Goal: Task Accomplishment & Management: Manage account settings

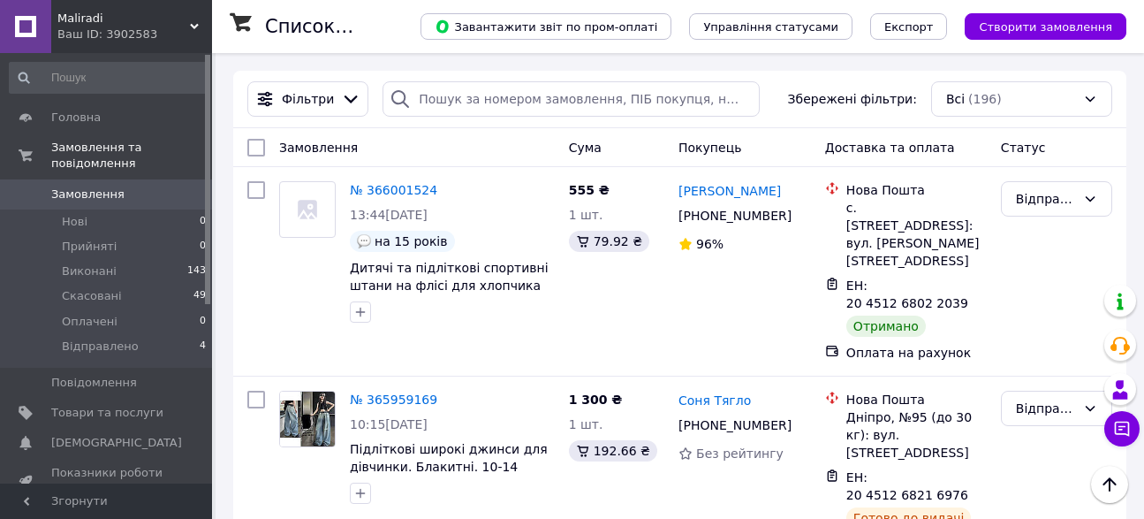
scroll to position [497, 0]
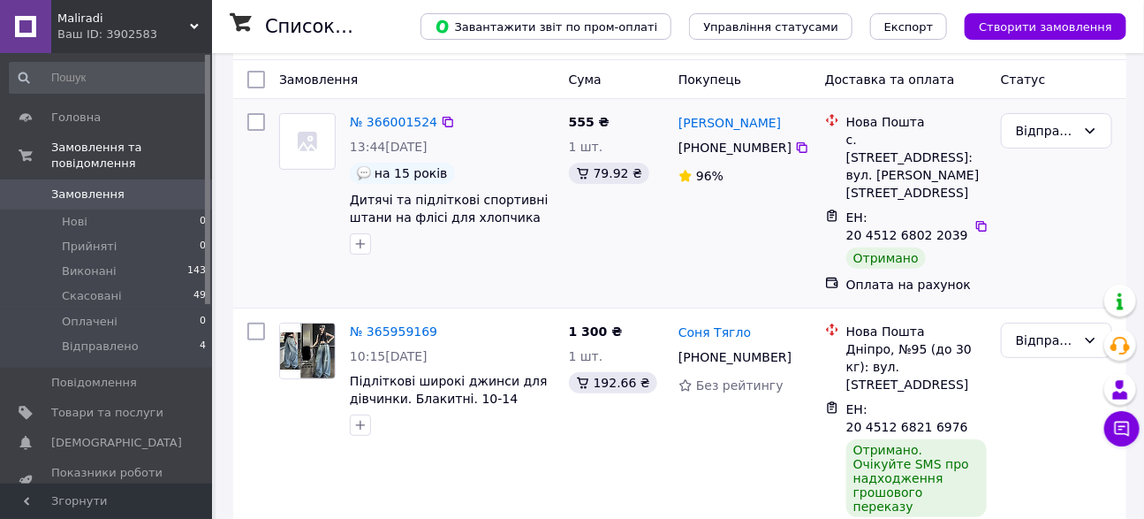
scroll to position [80, 0]
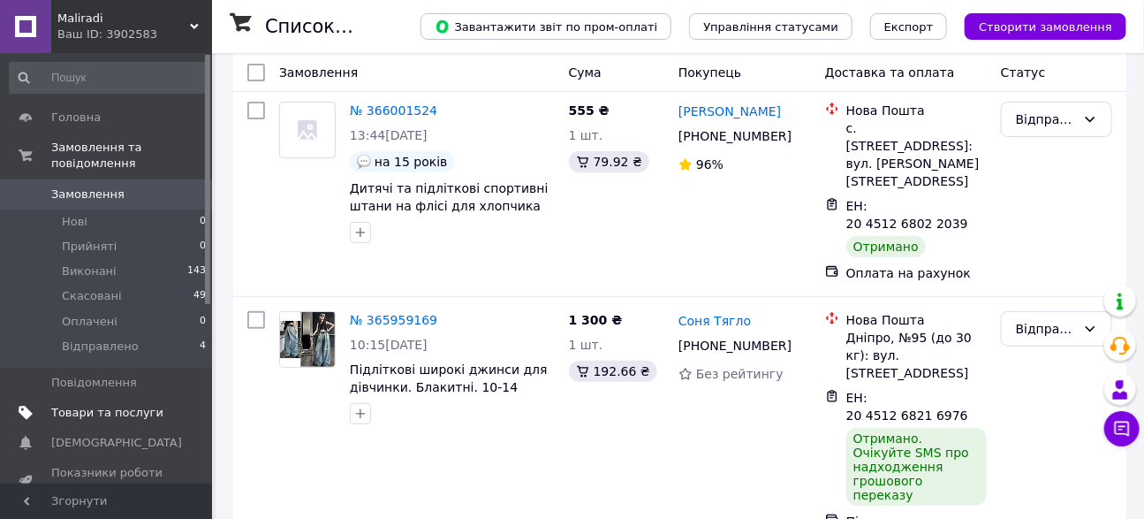
click at [122, 409] on span "Товари та послуги" at bounding box center [107, 413] width 112 height 16
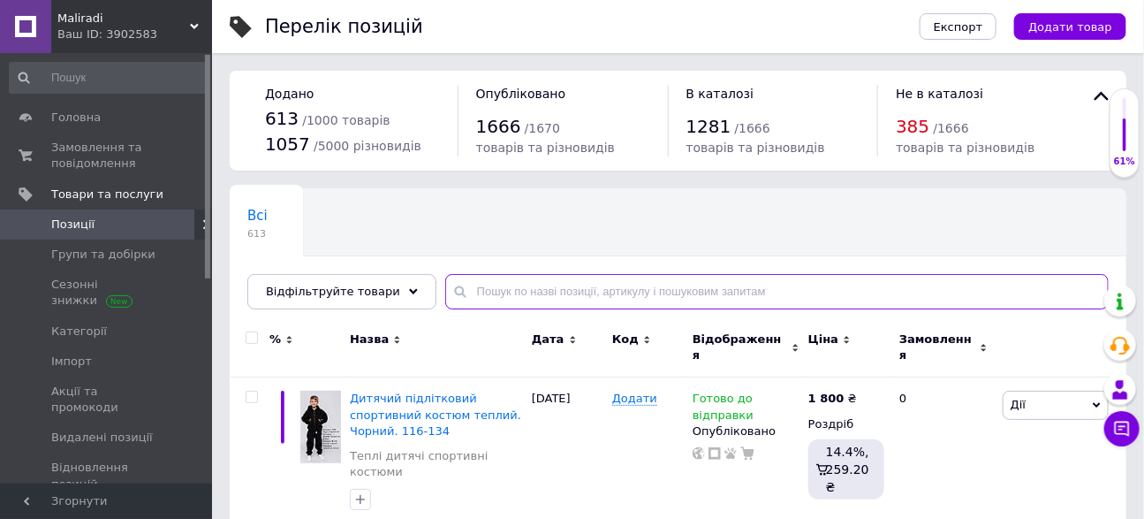
click at [557, 282] on input "text" at bounding box center [777, 291] width 664 height 35
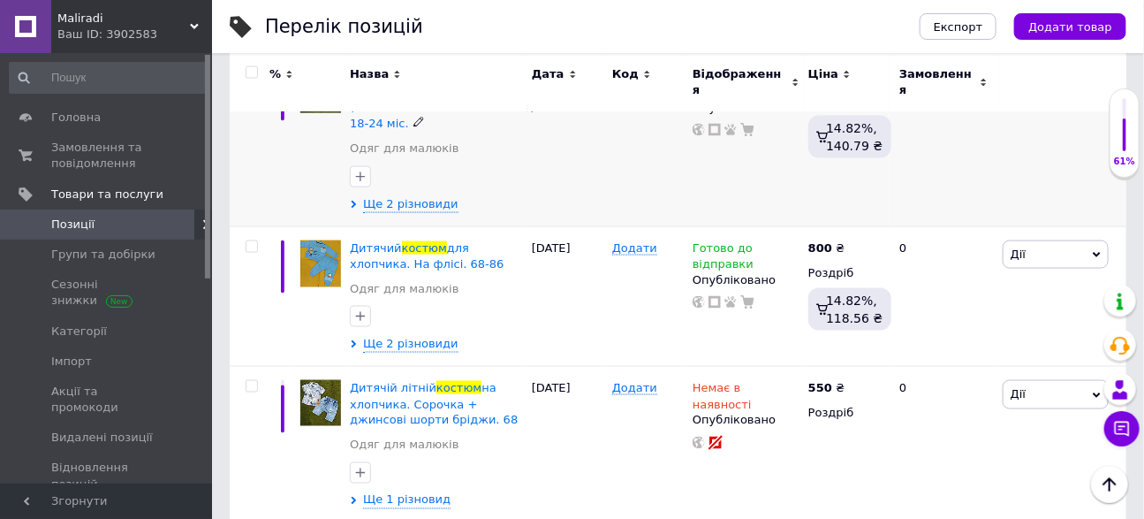
scroll to position [850, 0]
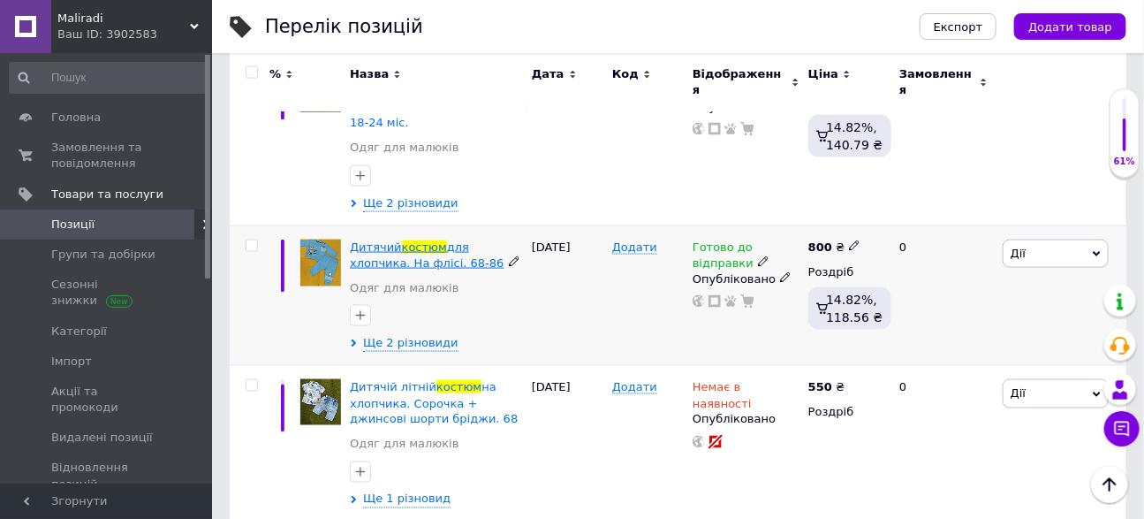
type input "костюм"
click at [383, 240] on span "Дитячий" at bounding box center [376, 246] width 52 height 13
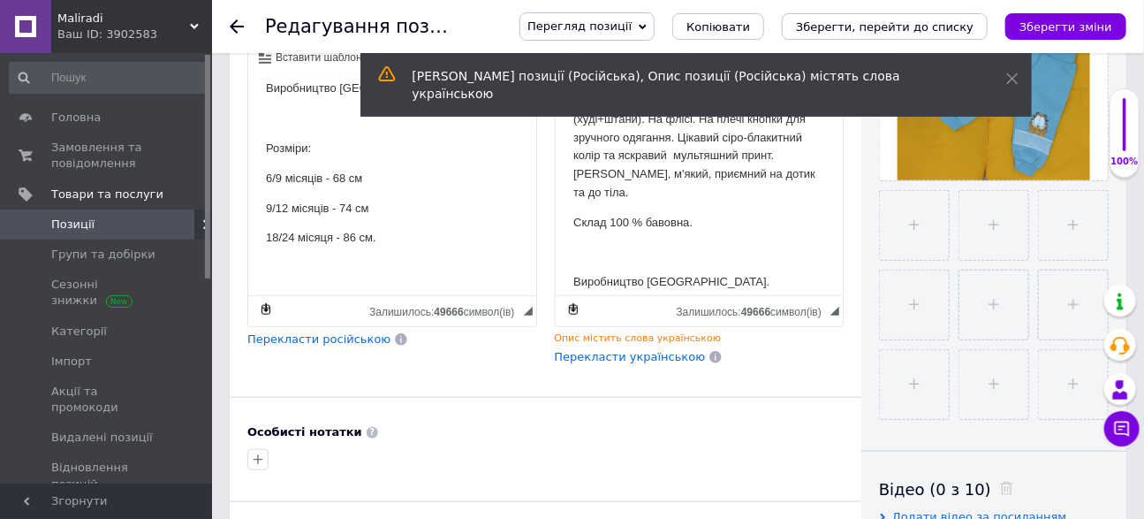
scroll to position [491, 0]
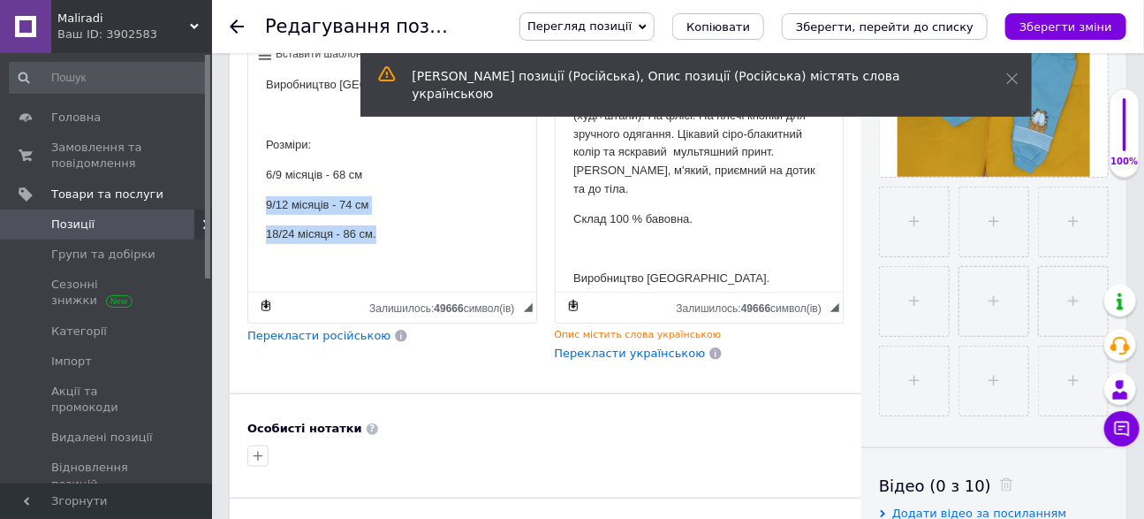
drag, startPoint x: 259, startPoint y: 202, endPoint x: 444, endPoint y: 239, distance: 189.1
click at [438, 238] on html "Дитячий костюм на хлопчика. Двійка (худі+штани). На флісі. На плечі кнопки для …" at bounding box center [391, 83] width 288 height 414
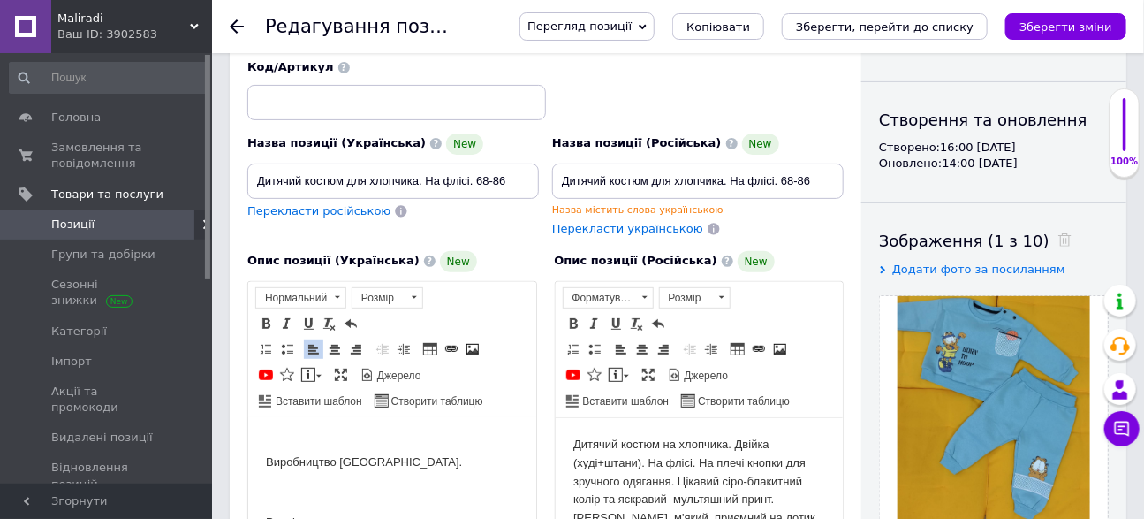
scroll to position [115, 0]
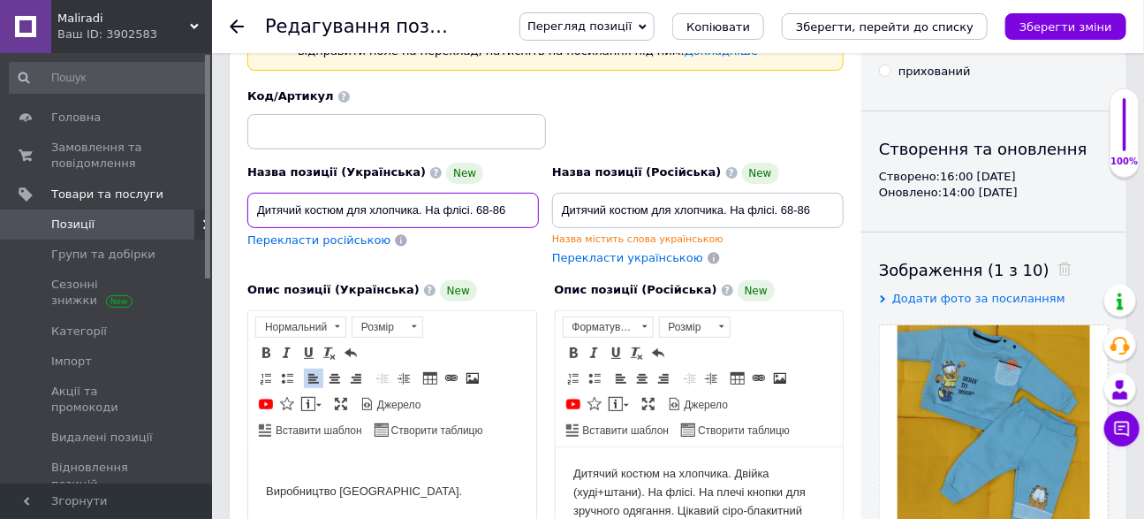
click at [527, 211] on input "Дитячий костюм для хлопчика. На флісі. 68-86" at bounding box center [393, 210] width 292 height 35
type input "Дитячий костюм для хлопчика. На флісі. 68"
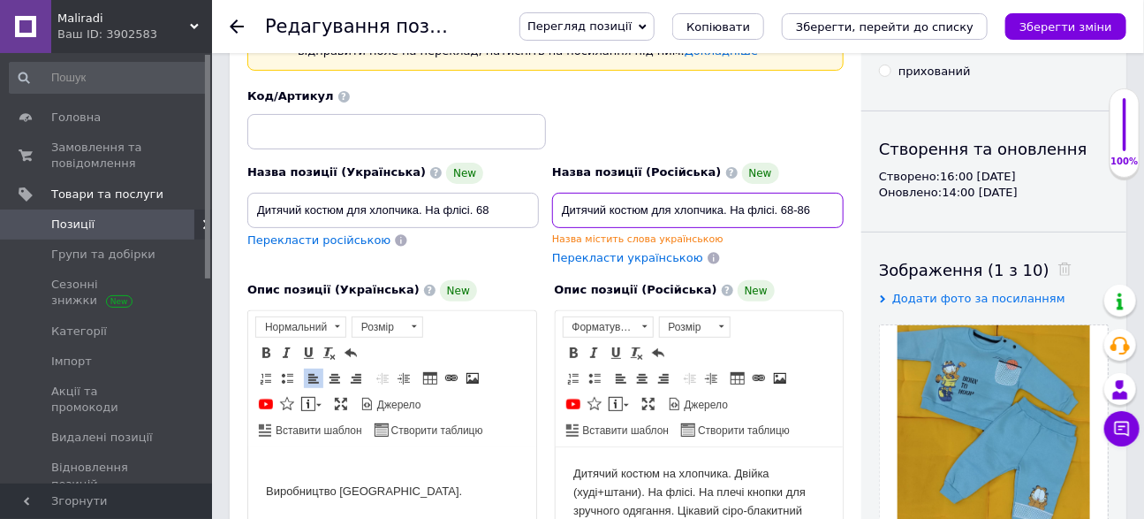
click at [824, 215] on input "Дитячий костюм для хлопчика. На флісі. 68-86" at bounding box center [698, 210] width 292 height 35
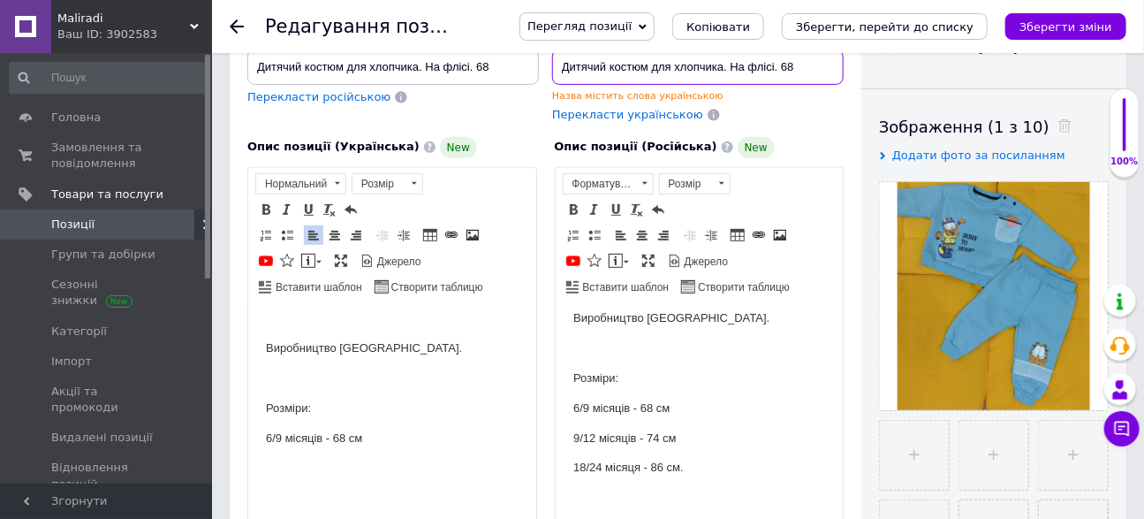
scroll to position [259, 0]
type input "Дитячий костюм для хлопчика. На флісі. 68"
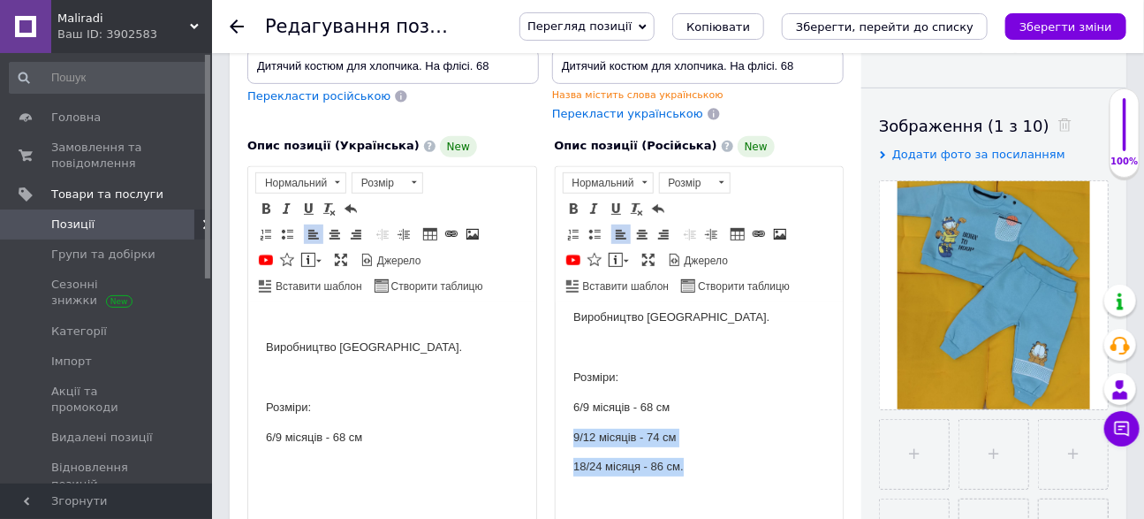
drag, startPoint x: 571, startPoint y: 437, endPoint x: 761, endPoint y: 472, distance: 193.1
click at [748, 472] on html "Дитячий костюм на хлопчика. Двійка (худі+штани). На флісі. На плечі кнопки для …" at bounding box center [699, 316] width 288 height 414
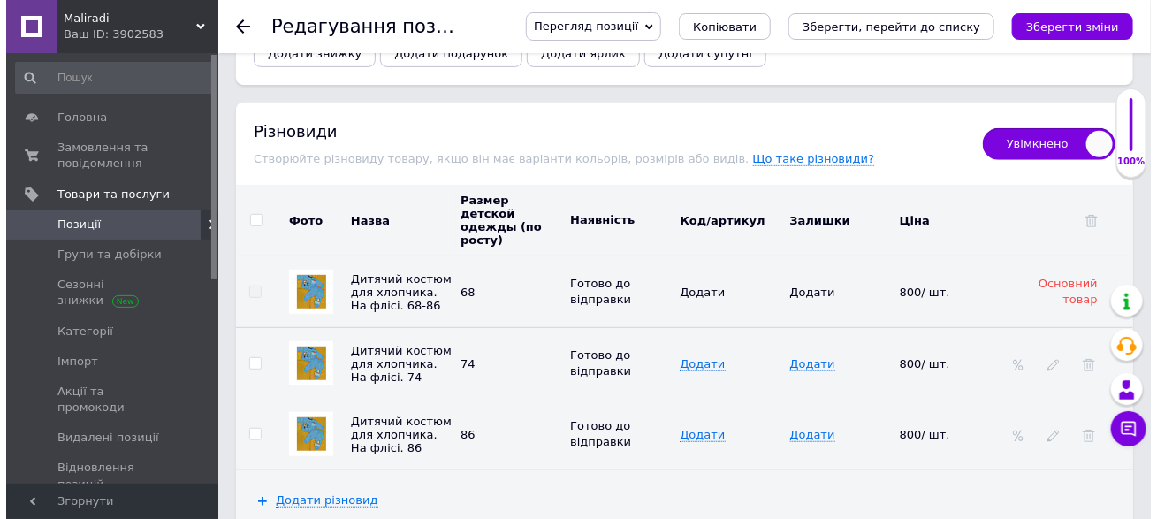
scroll to position [2754, 0]
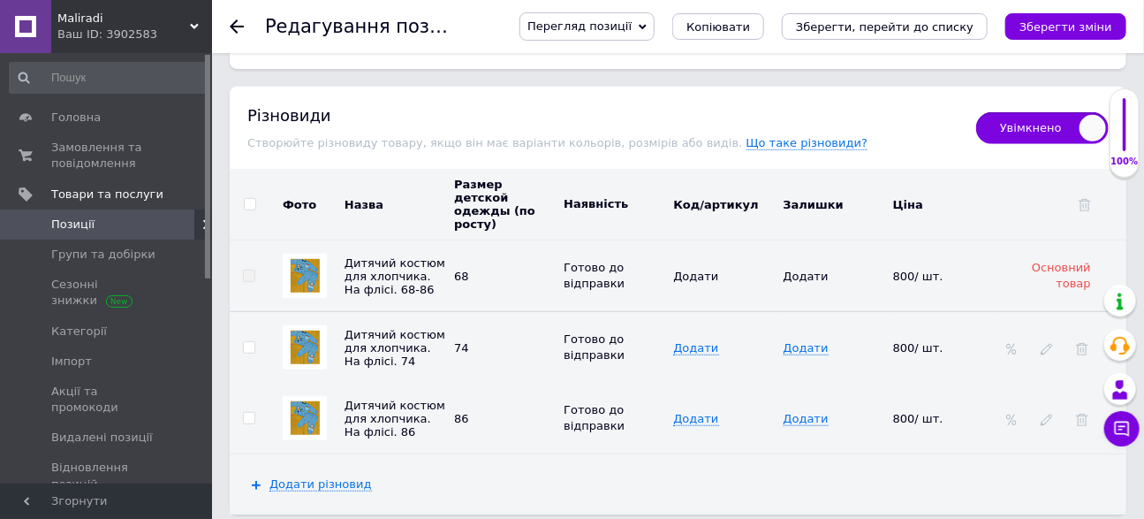
click at [250, 199] on input "checkbox" at bounding box center [249, 204] width 11 height 11
checkbox input "true"
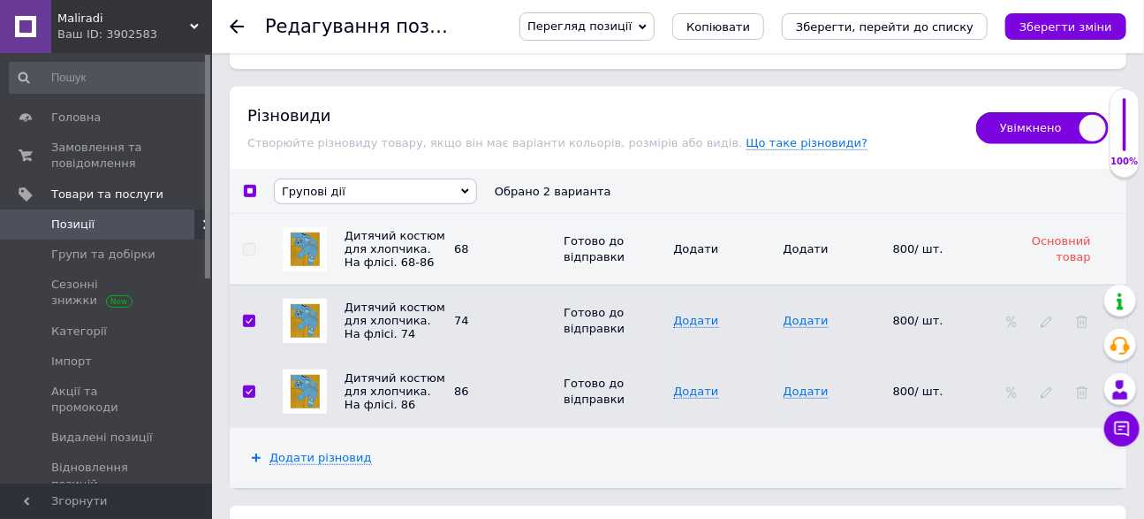
click at [339, 182] on span "Групові дії" at bounding box center [375, 192] width 203 height 26
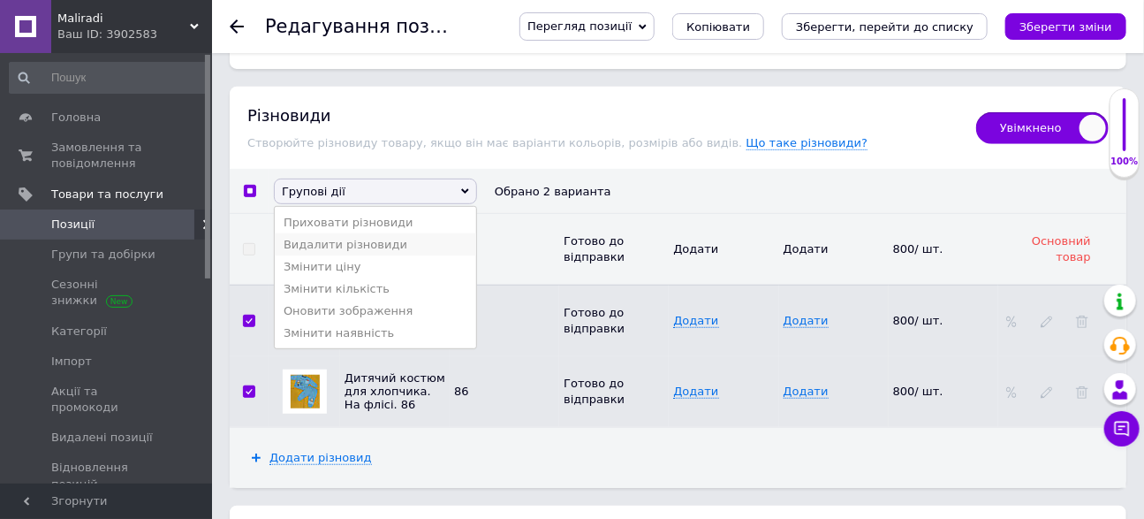
click at [361, 240] on li "Видалити різновиди" at bounding box center [375, 244] width 201 height 22
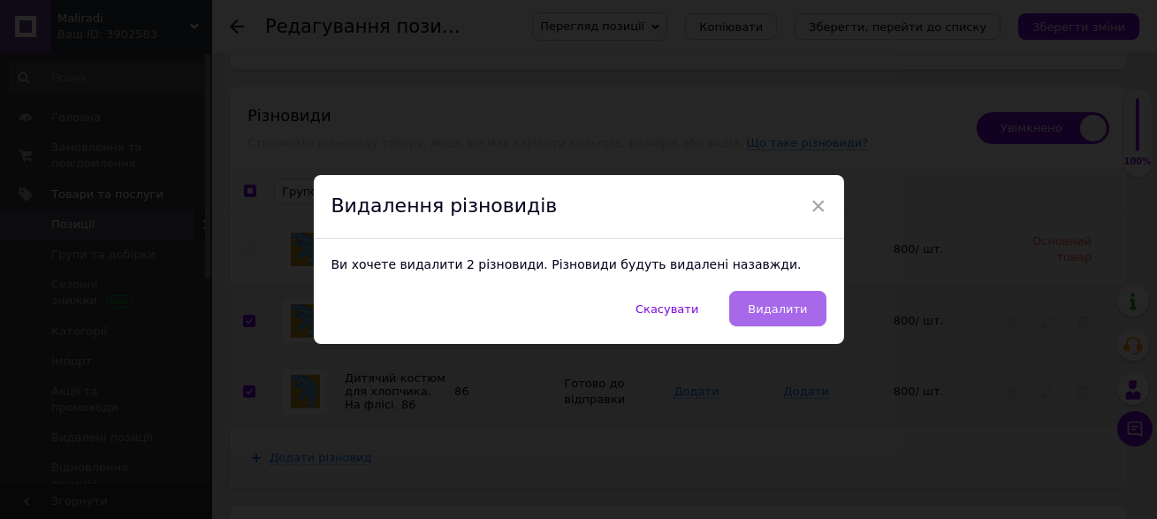
click at [777, 311] on span "Видалити" at bounding box center [777, 308] width 59 height 13
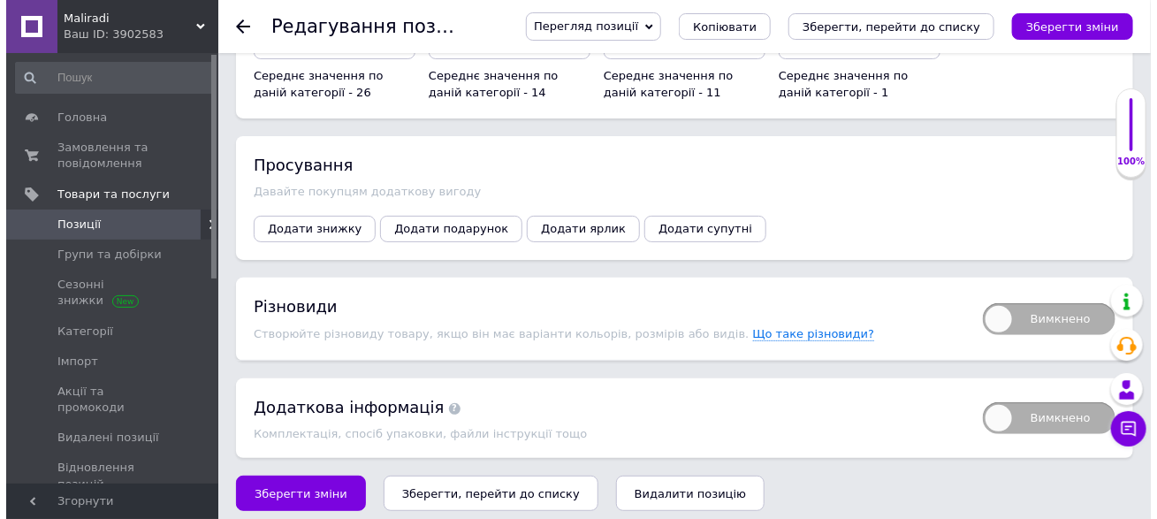
scroll to position [2564, 0]
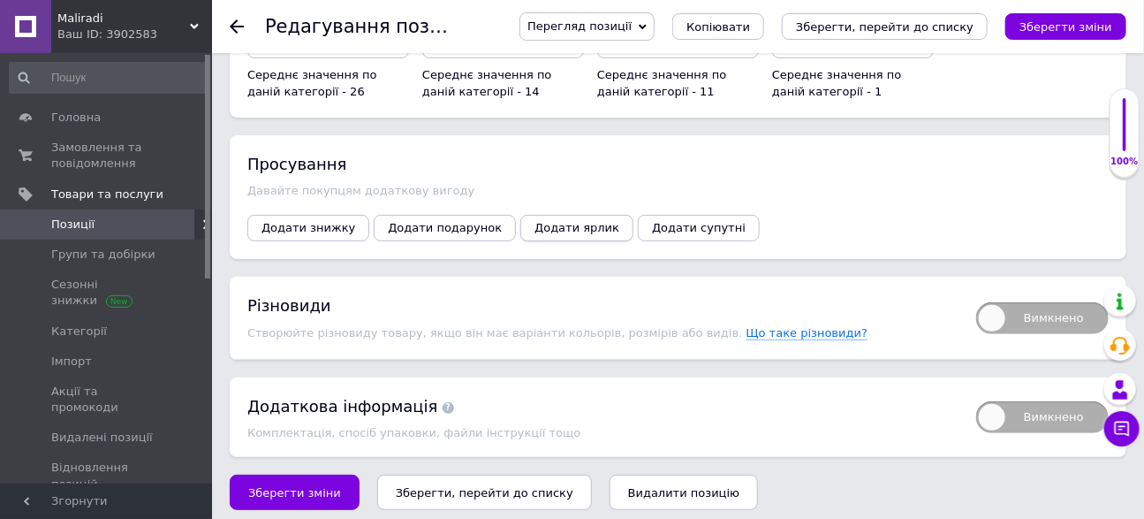
click at [558, 222] on span "Додати ярлик" at bounding box center [577, 227] width 85 height 13
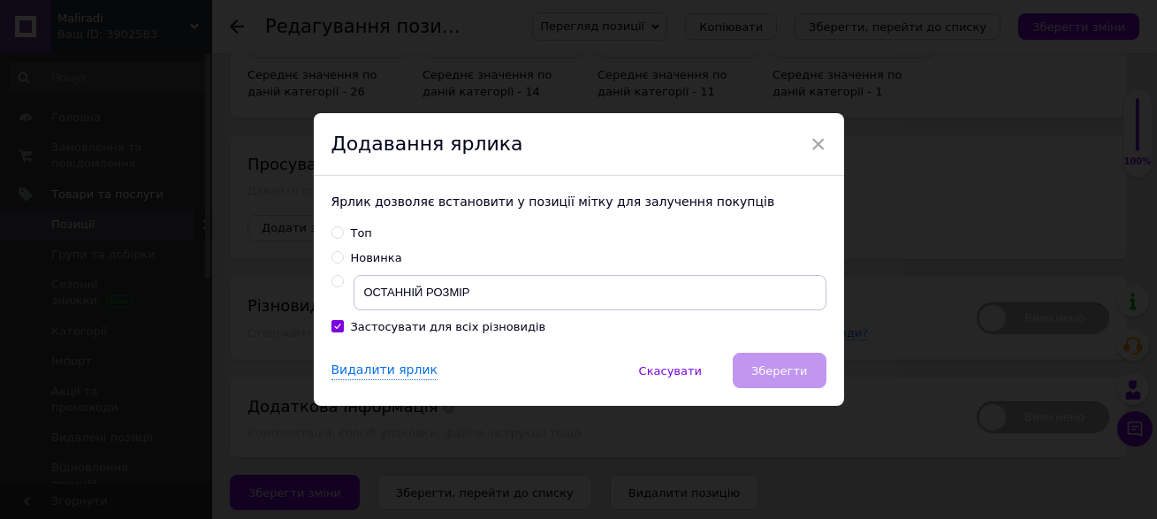
click at [339, 284] on label at bounding box center [337, 281] width 12 height 12
click at [339, 284] on input "radio" at bounding box center [336, 281] width 11 height 11
radio input "true"
click at [776, 369] on span "Зберегти" at bounding box center [779, 370] width 56 height 13
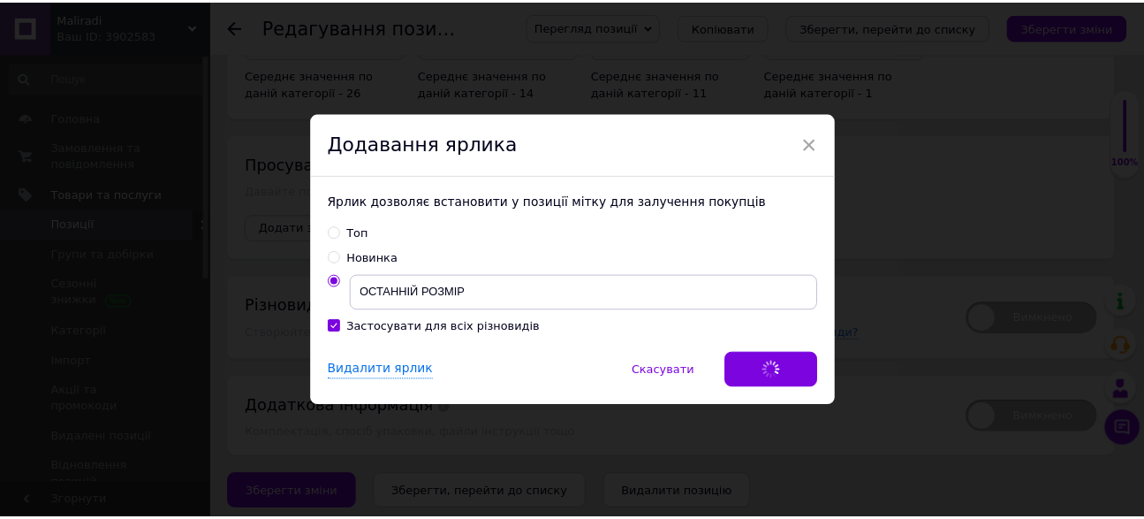
scroll to position [2548, 0]
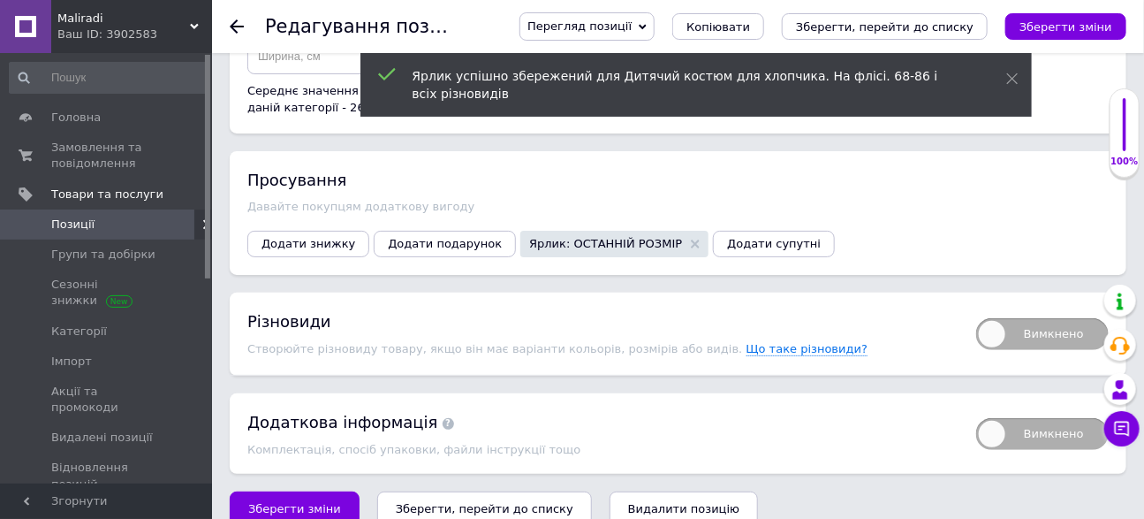
click at [1060, 25] on icon "Зберегти зміни" at bounding box center [1066, 26] width 93 height 13
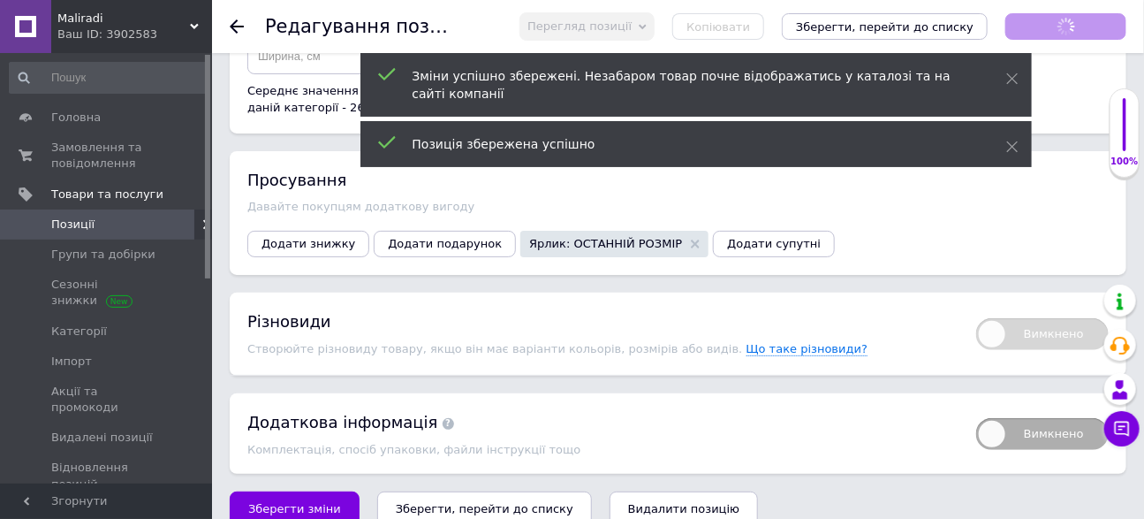
scroll to position [56, 0]
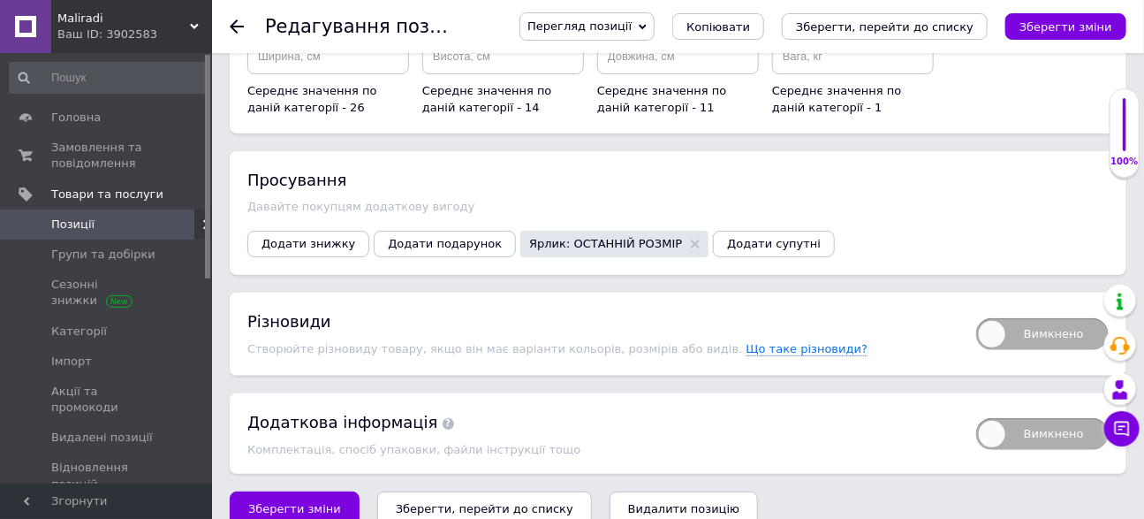
click at [233, 20] on icon at bounding box center [237, 26] width 14 height 14
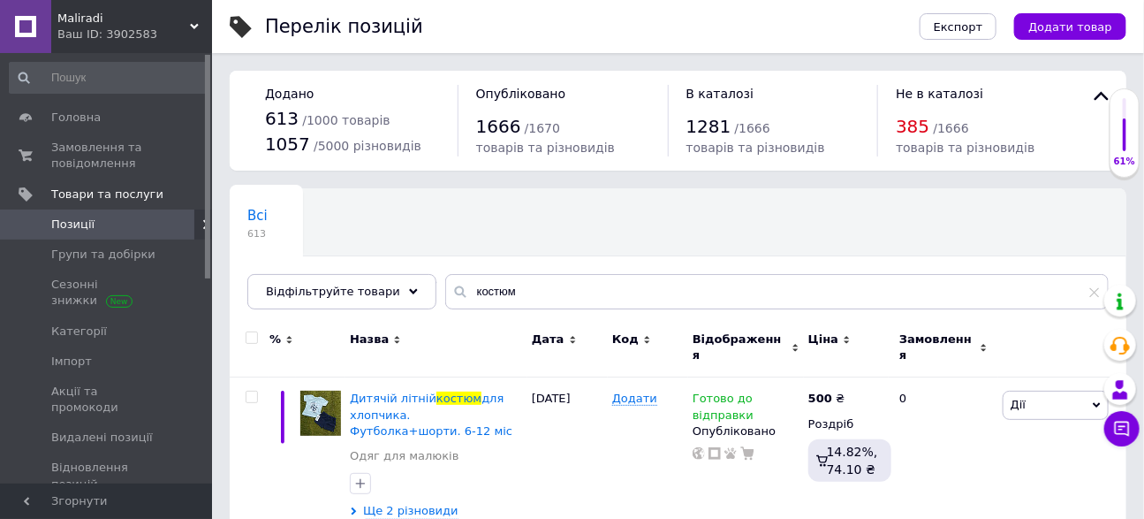
scroll to position [118, 0]
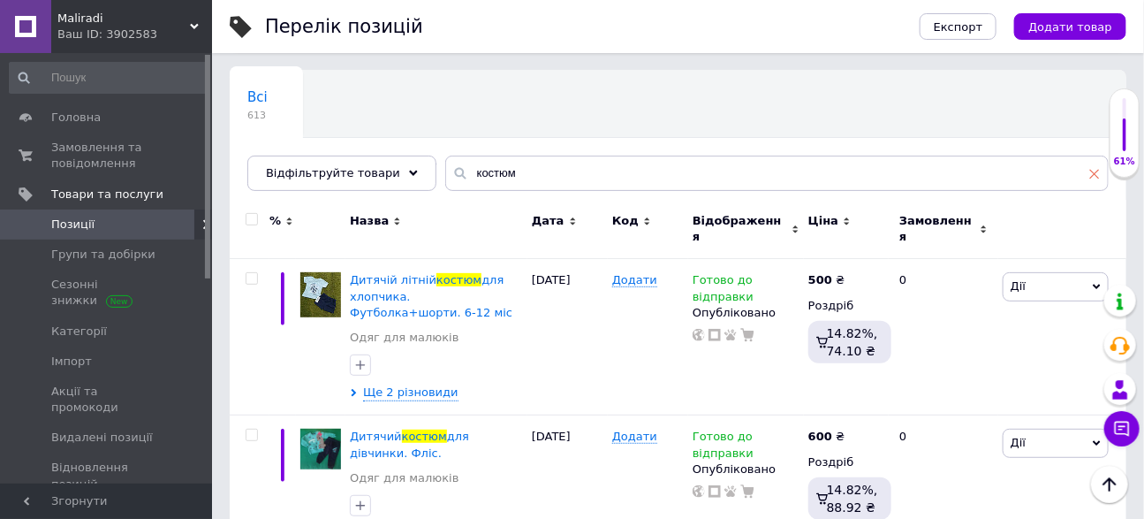
click at [1098, 177] on use at bounding box center [1095, 174] width 10 height 10
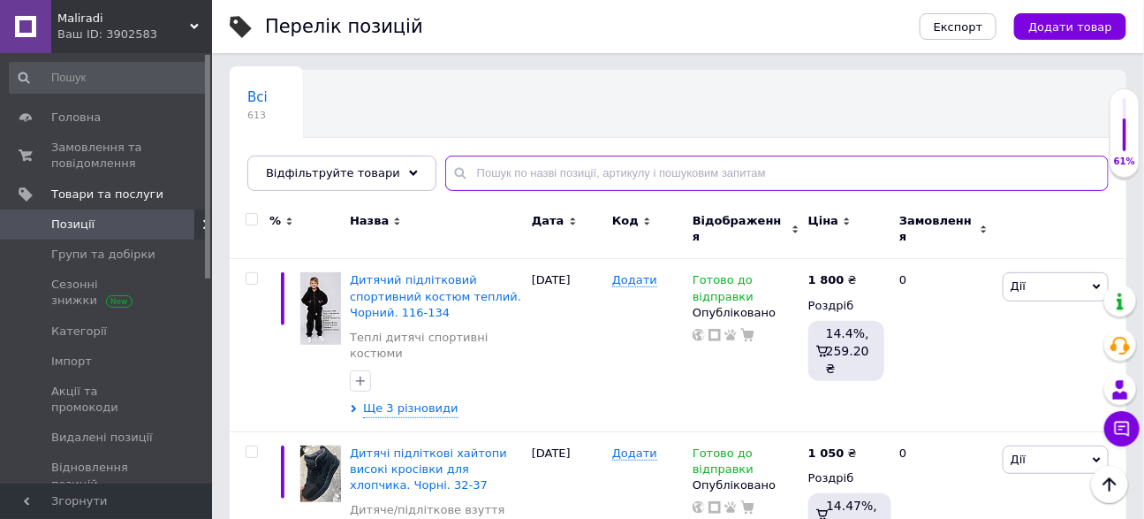
click at [728, 171] on input "text" at bounding box center [777, 173] width 664 height 35
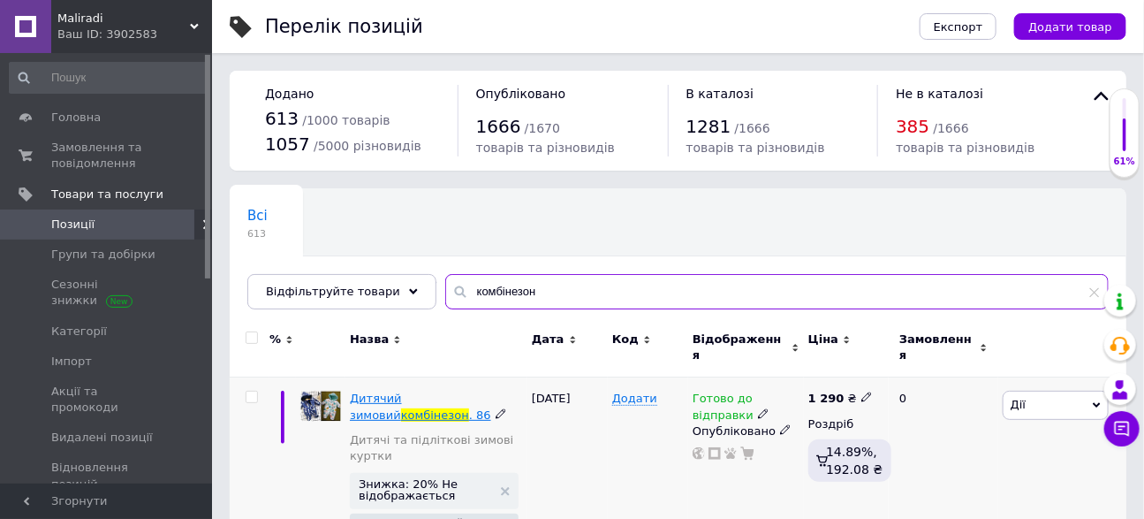
type input "комбінезон"
click at [402, 391] on span "Дитячий зимовий" at bounding box center [376, 405] width 52 height 29
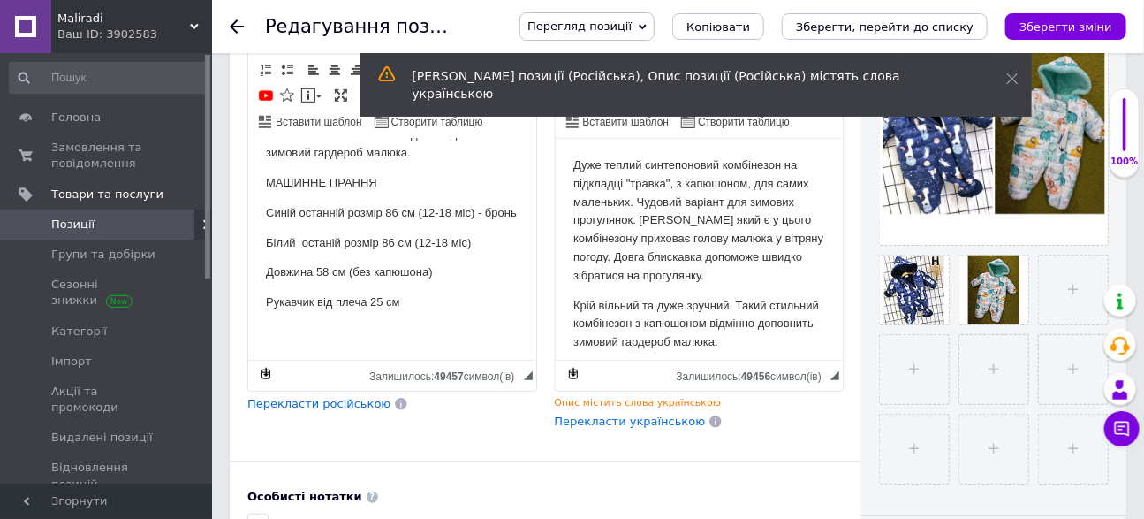
scroll to position [346, 0]
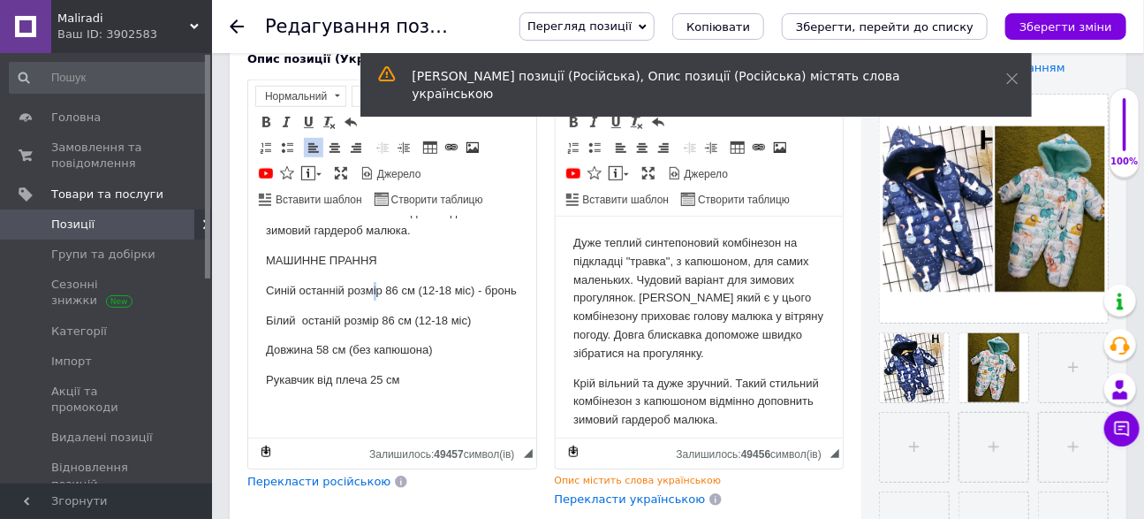
drag, startPoint x: 377, startPoint y: 273, endPoint x: 370, endPoint y: 281, distance: 10.6
click at [370, 281] on p "Синій останній розмір 86 см (12-18 міс) - бронь" at bounding box center [391, 290] width 253 height 19
click at [366, 295] on p "Синій останній розмір 86 см (12-18 міс) - бронь" at bounding box center [391, 290] width 253 height 19
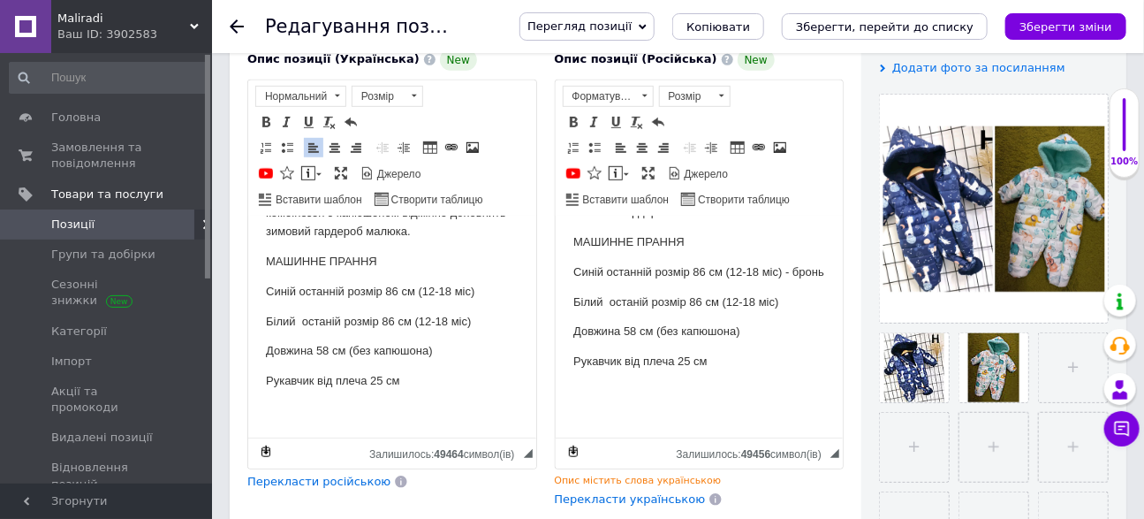
scroll to position [225, 0]
click at [730, 270] on p "Синій останній розмір 86 см (12-18 міс) - бронь" at bounding box center [699, 271] width 253 height 19
click at [1038, 22] on icon "Зберегти зміни" at bounding box center [1066, 26] width 93 height 13
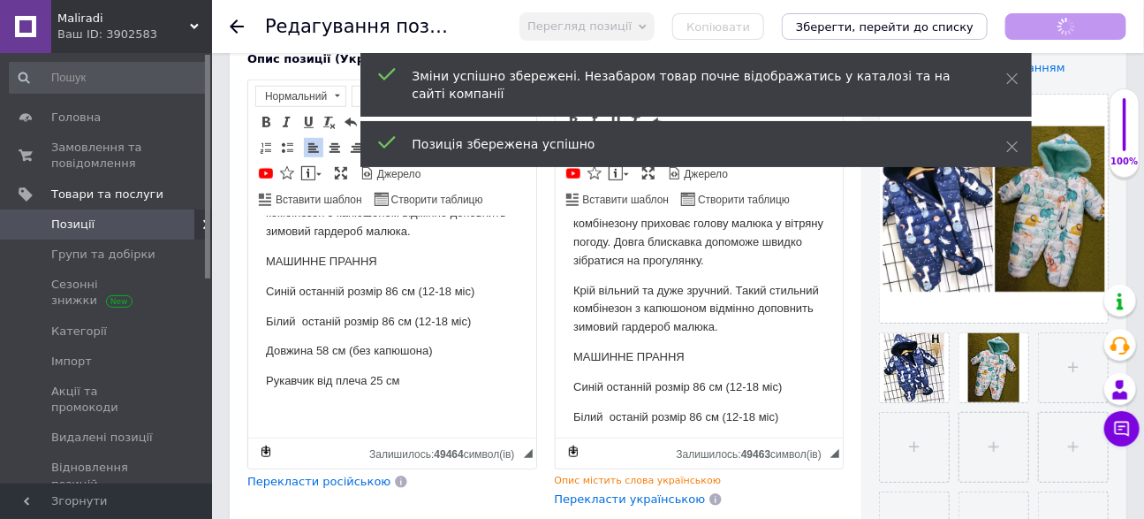
scroll to position [80, 0]
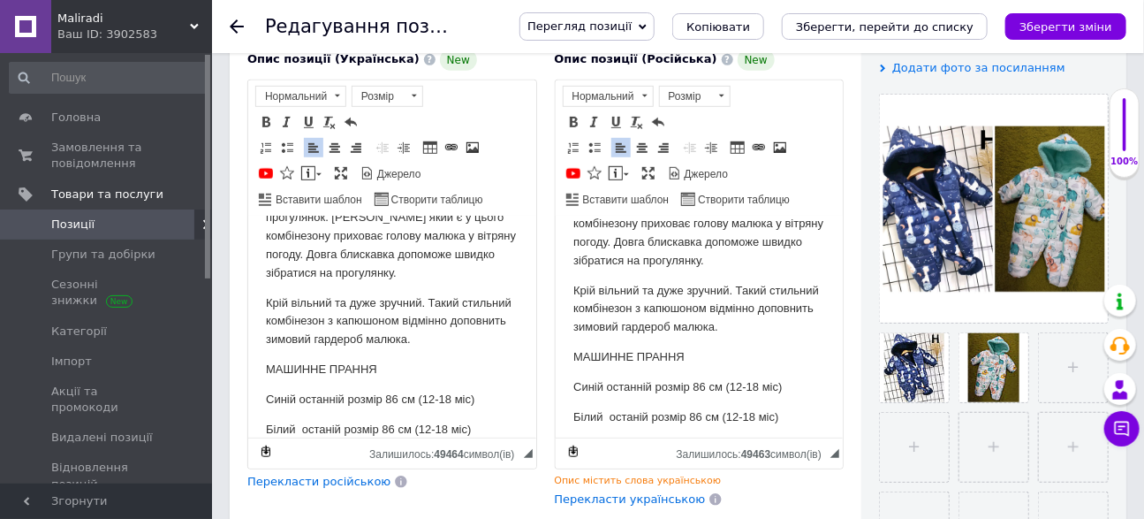
click at [233, 23] on icon at bounding box center [237, 26] width 14 height 14
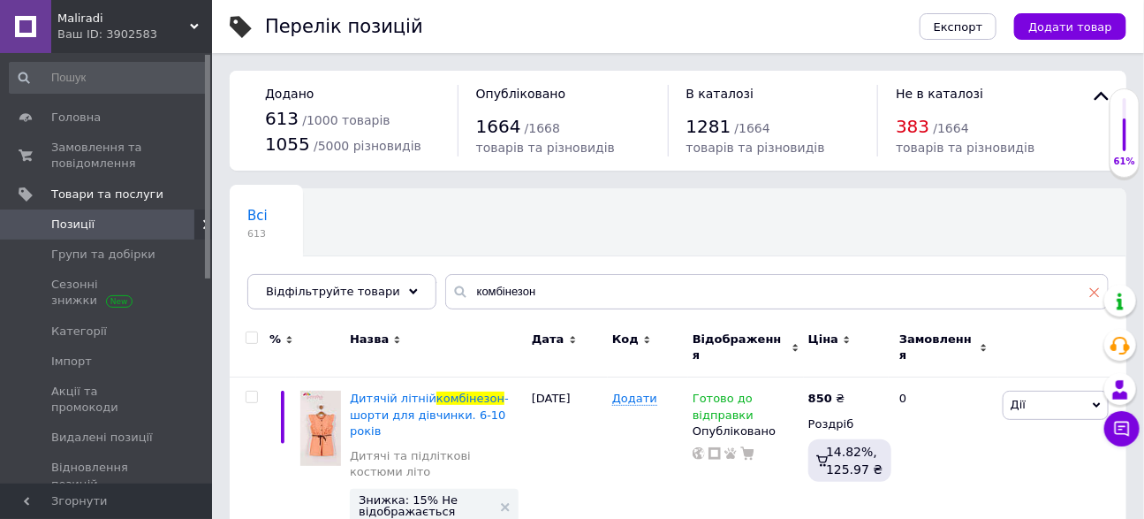
click at [1098, 290] on icon at bounding box center [1095, 291] width 11 height 11
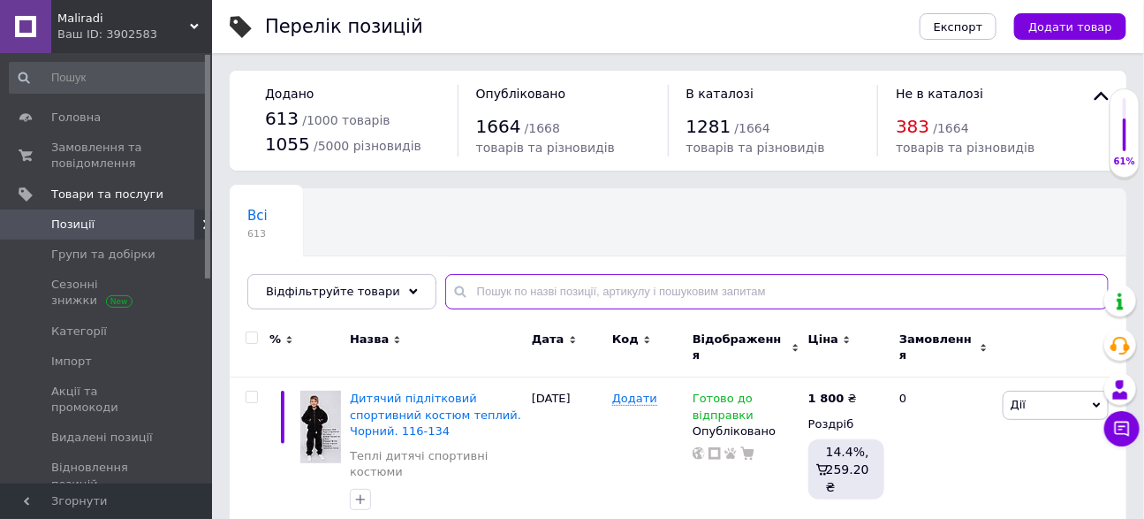
click at [628, 285] on input "text" at bounding box center [777, 291] width 664 height 35
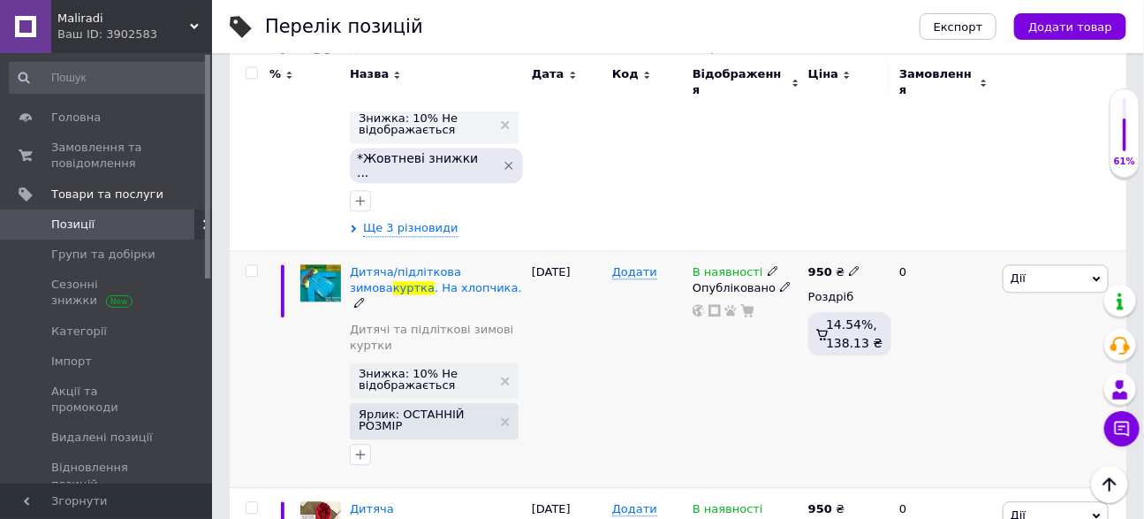
scroll to position [3960, 0]
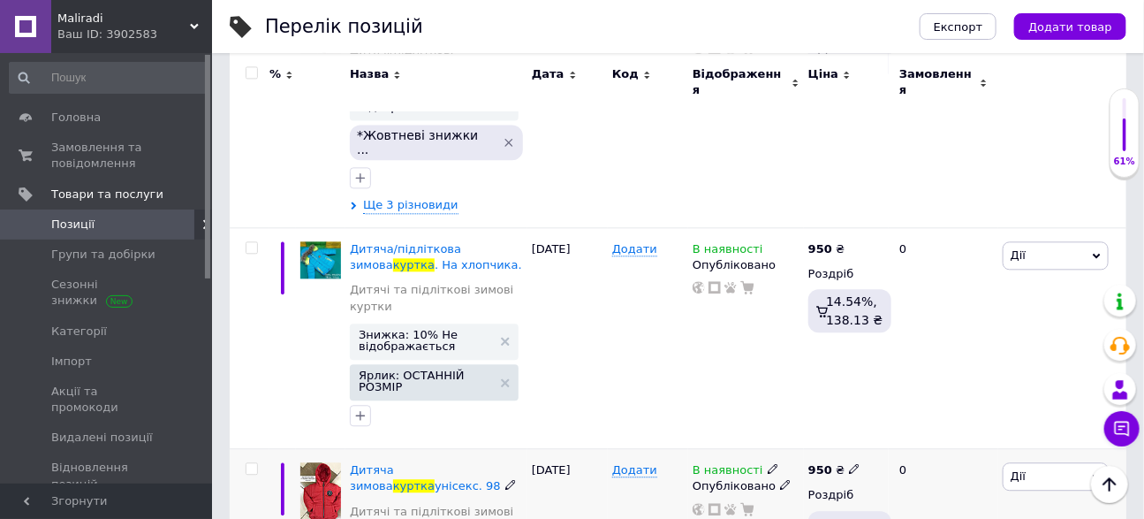
type input "куртка"
click at [1082, 462] on span "Дії" at bounding box center [1056, 476] width 106 height 28
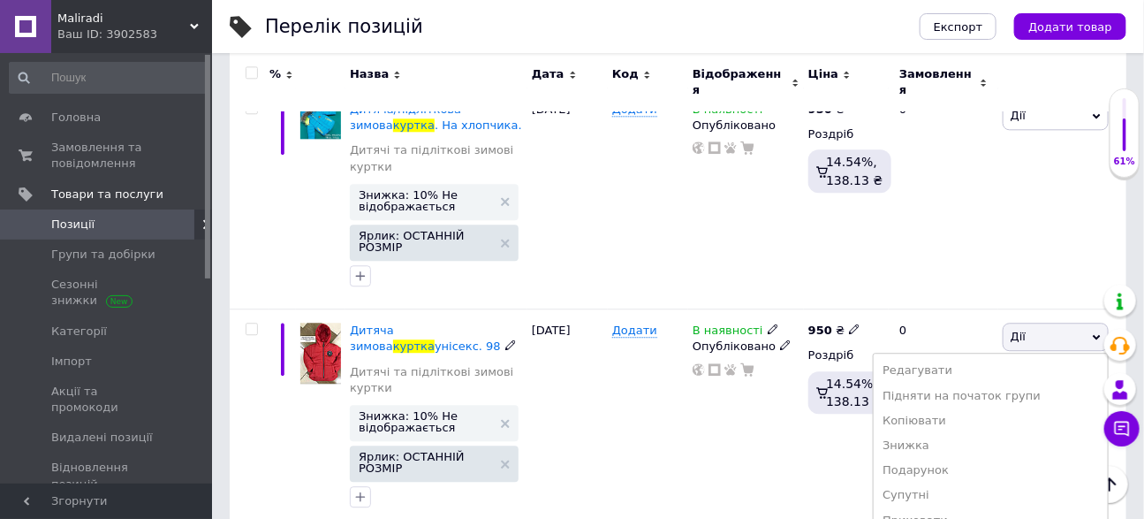
scroll to position [4108, 0]
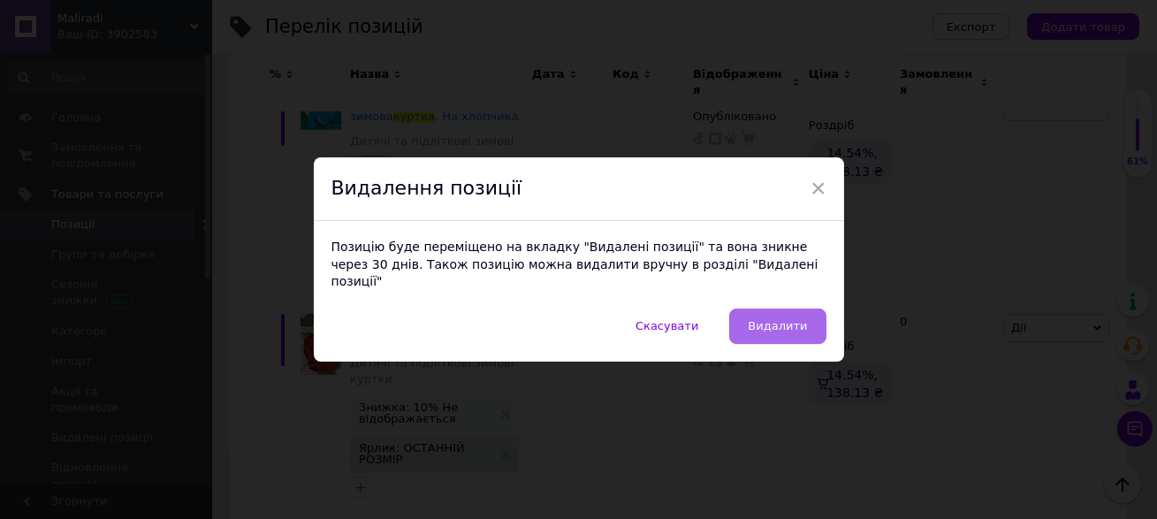
click at [783, 323] on span "Видалити" at bounding box center [777, 325] width 59 height 13
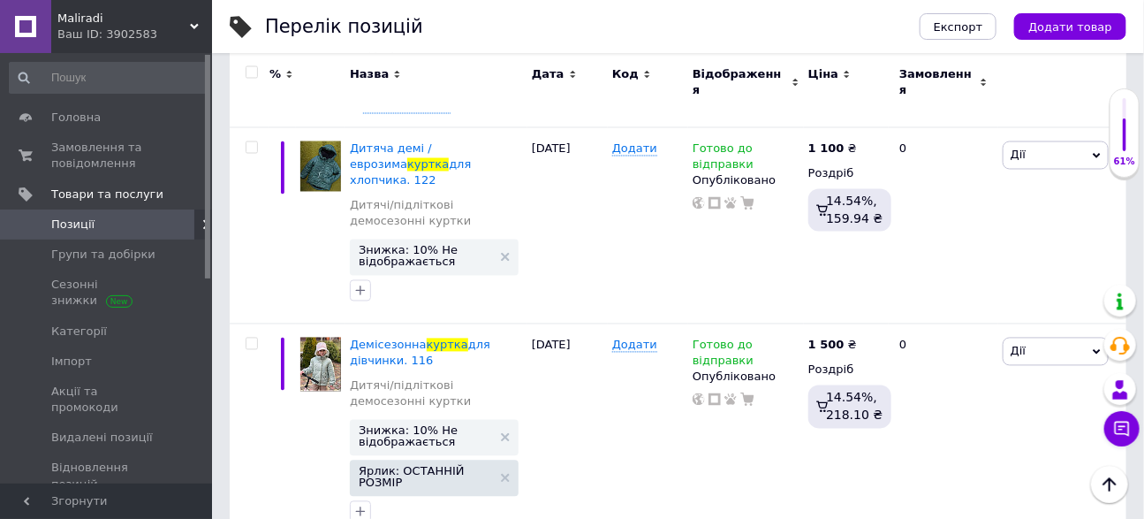
scroll to position [6196, 0]
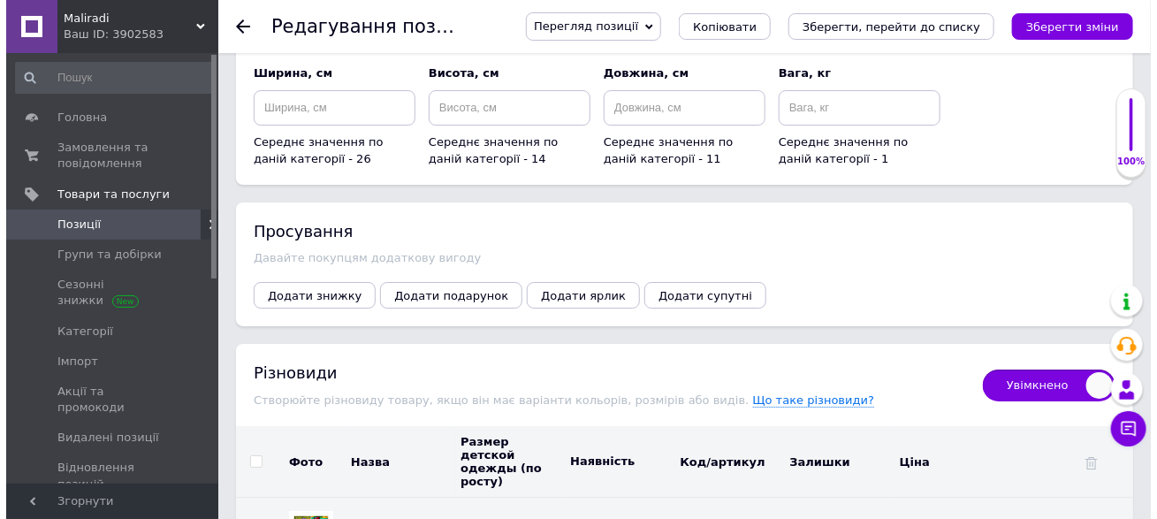
scroll to position [2468, 0]
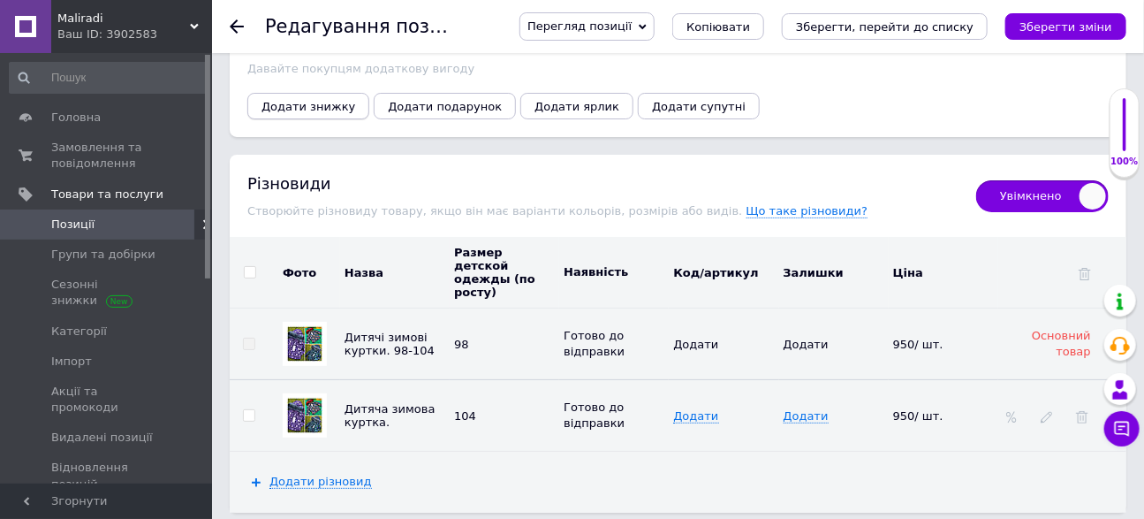
click at [342, 100] on span "Додати знижку" at bounding box center [309, 106] width 94 height 13
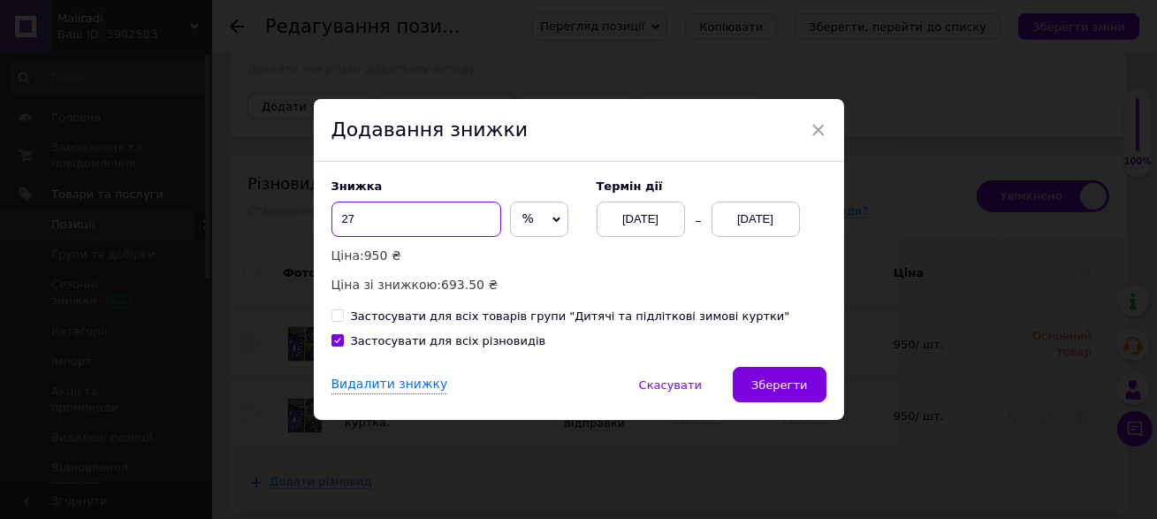
click at [419, 217] on input "27" at bounding box center [416, 218] width 170 height 35
type input "2"
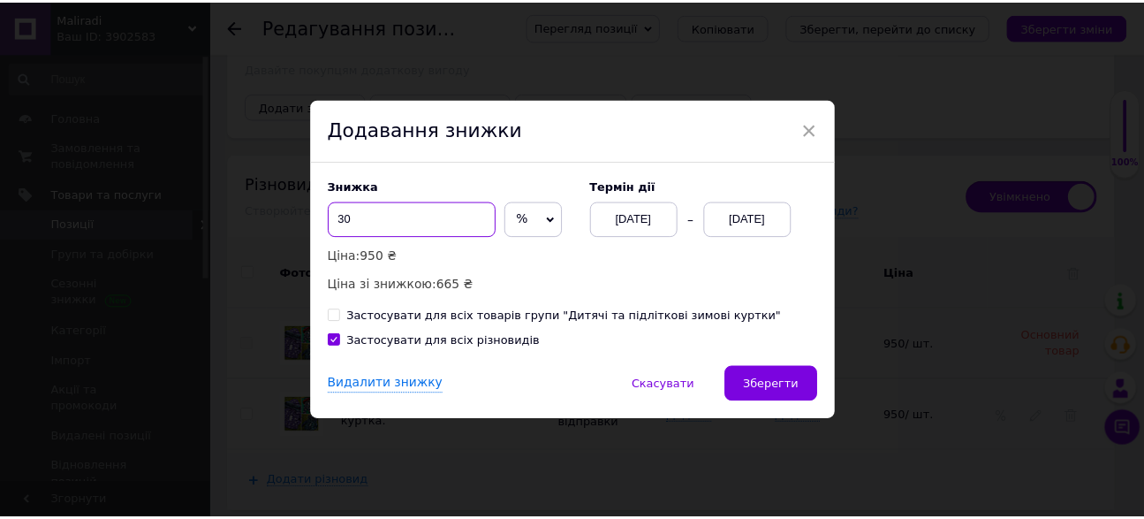
scroll to position [2484, 0]
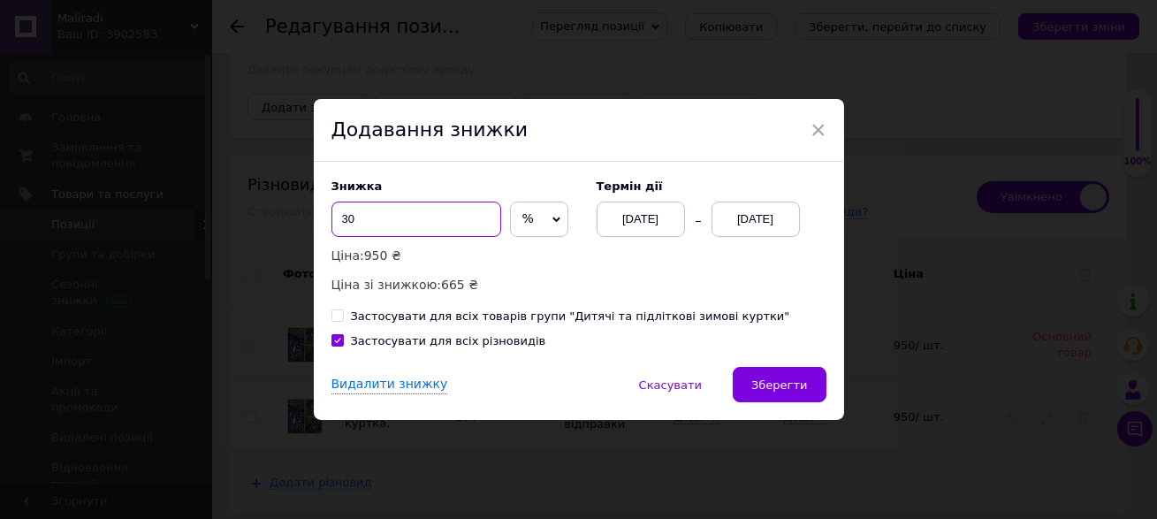
type input "3"
type input "4"
type input "30"
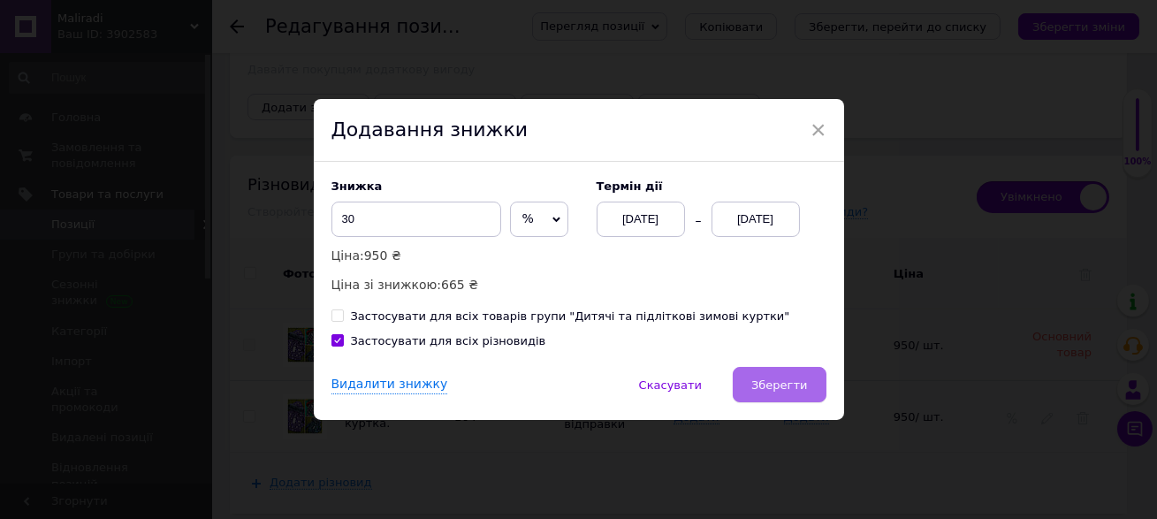
click at [813, 380] on button "Зберегти" at bounding box center [779, 384] width 93 height 35
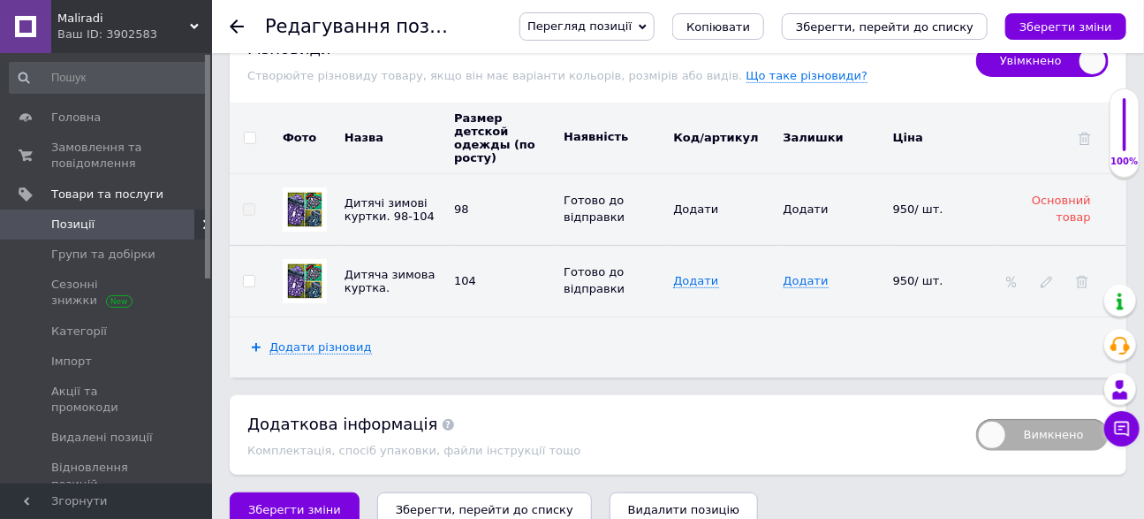
scroll to position [2627, 0]
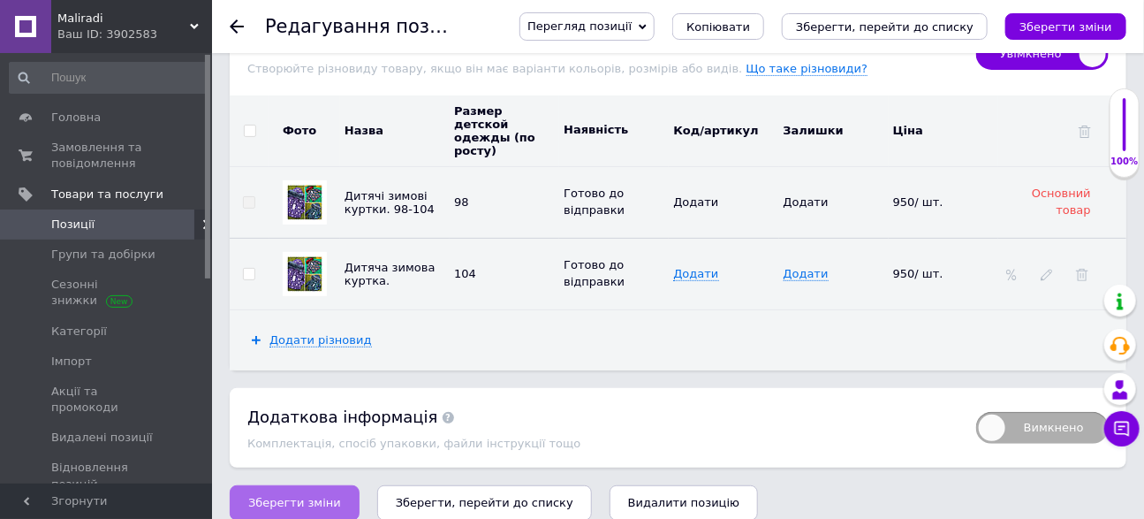
click at [299, 492] on button "Зберегти зміни" at bounding box center [295, 502] width 130 height 35
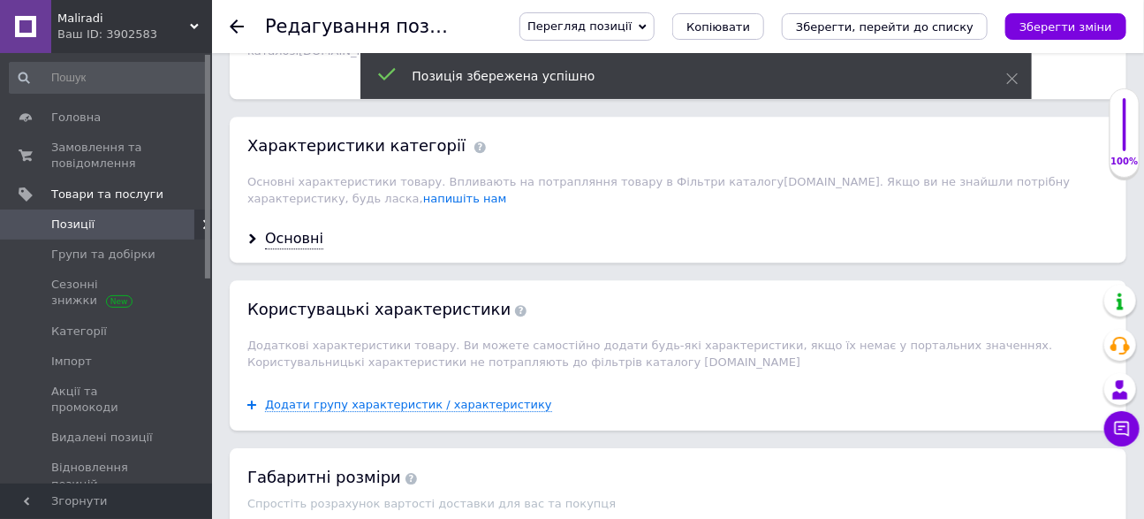
scroll to position [1592, 0]
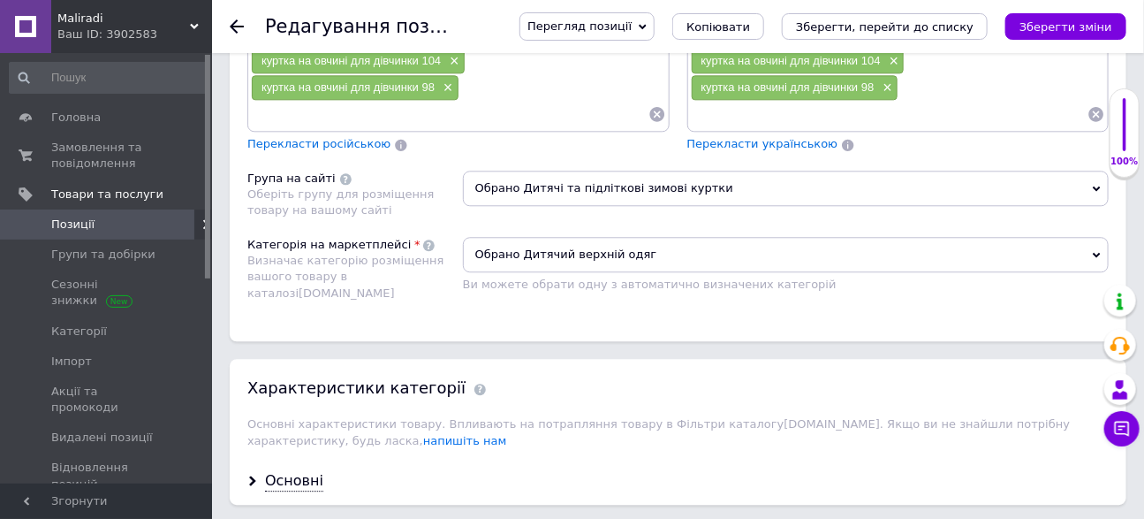
click at [236, 26] on use at bounding box center [237, 26] width 14 height 14
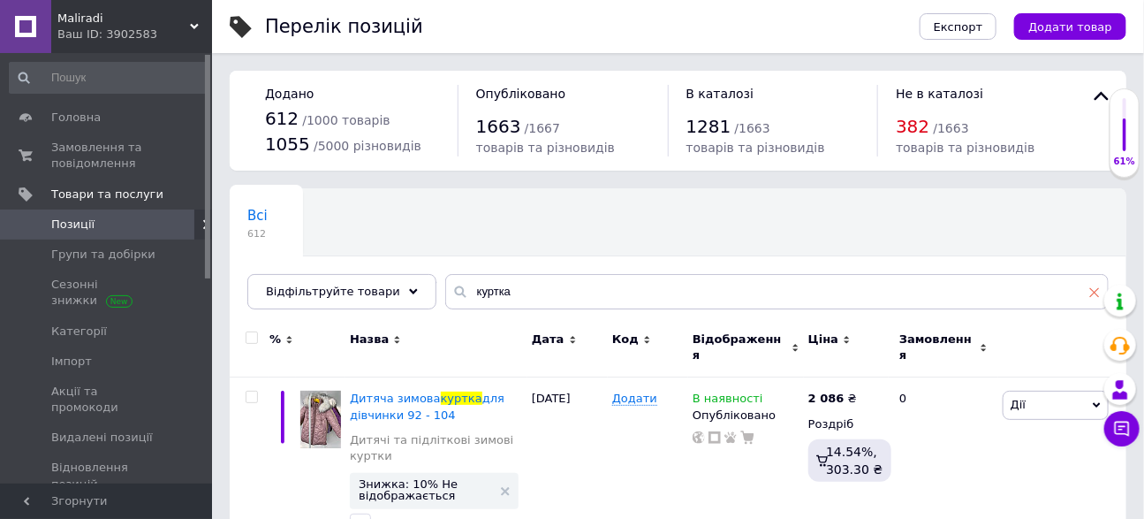
click at [1095, 292] on use at bounding box center [1095, 292] width 10 height 10
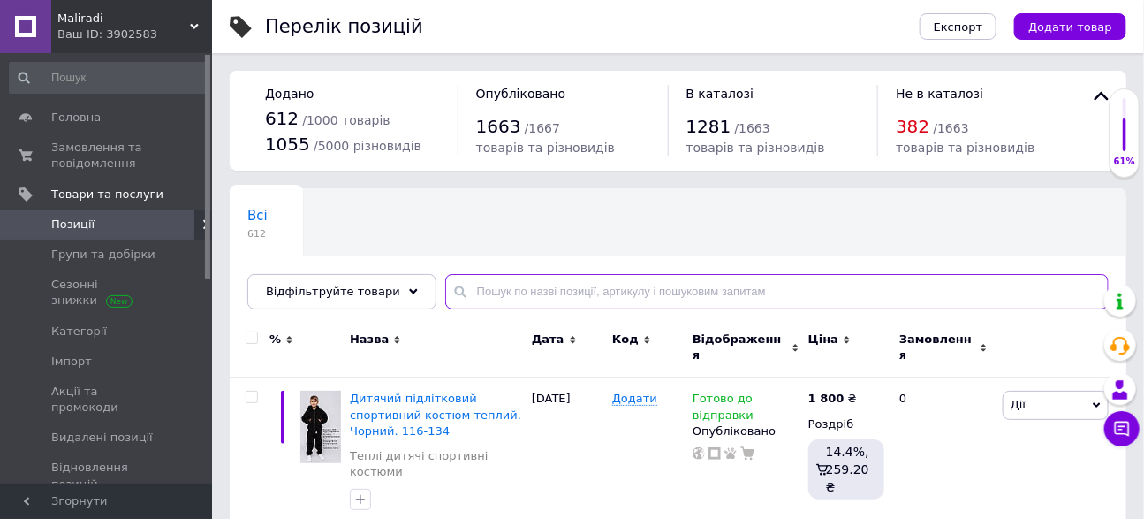
click at [622, 285] on input "text" at bounding box center [777, 291] width 664 height 35
type input "кост"
